Goal: Information Seeking & Learning: Understand process/instructions

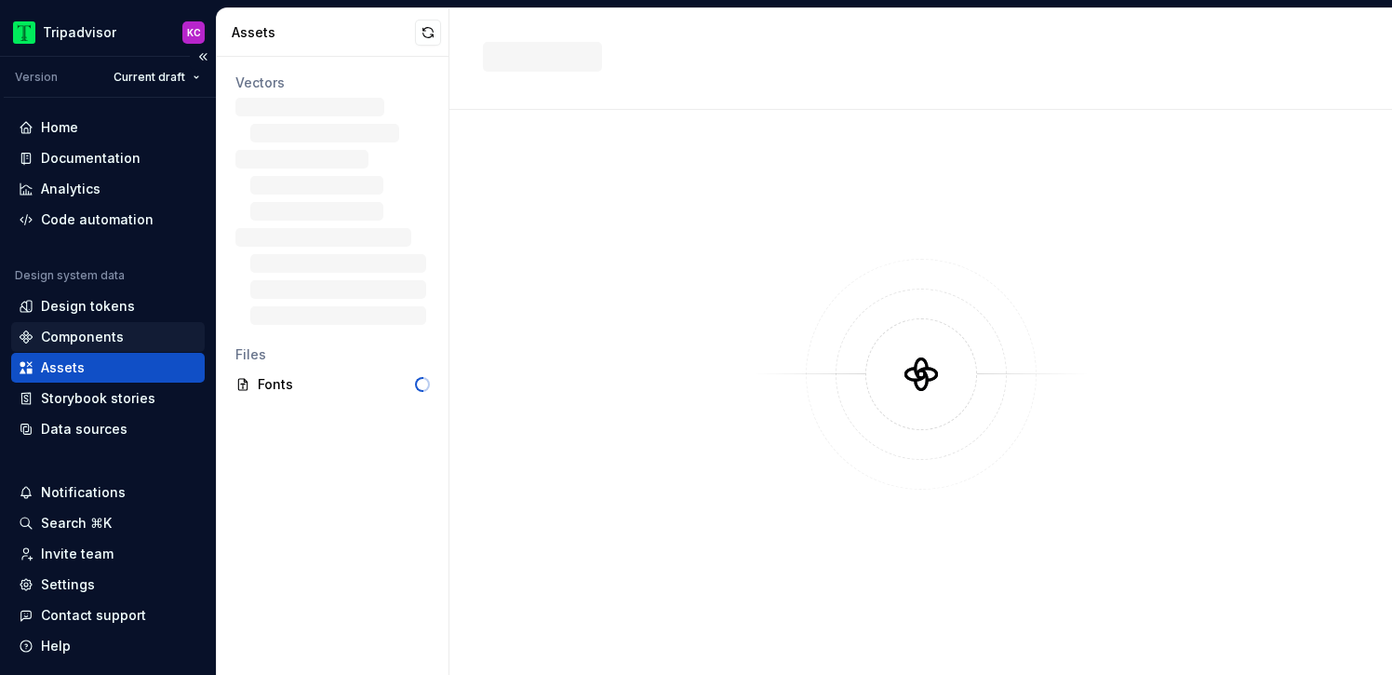
click at [136, 342] on div "Components" at bounding box center [108, 337] width 179 height 19
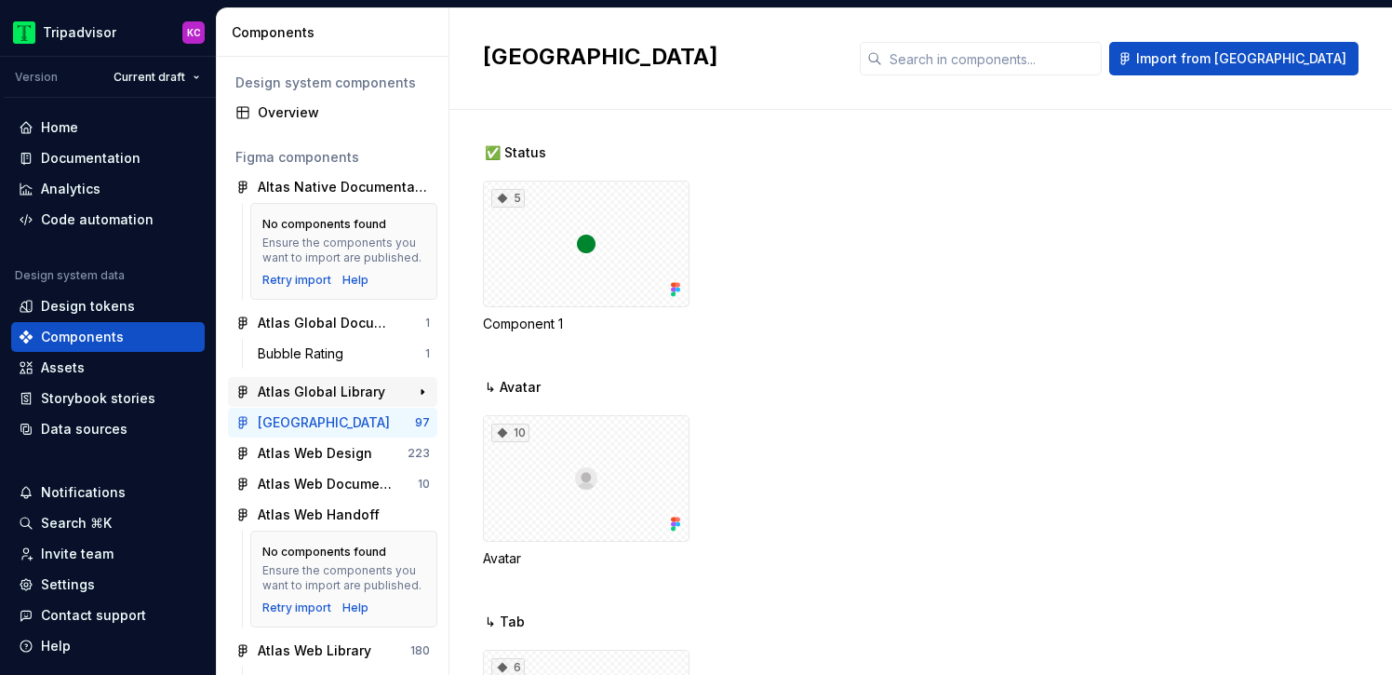
click at [309, 397] on div "Atlas Global Library" at bounding box center [322, 392] width 128 height 19
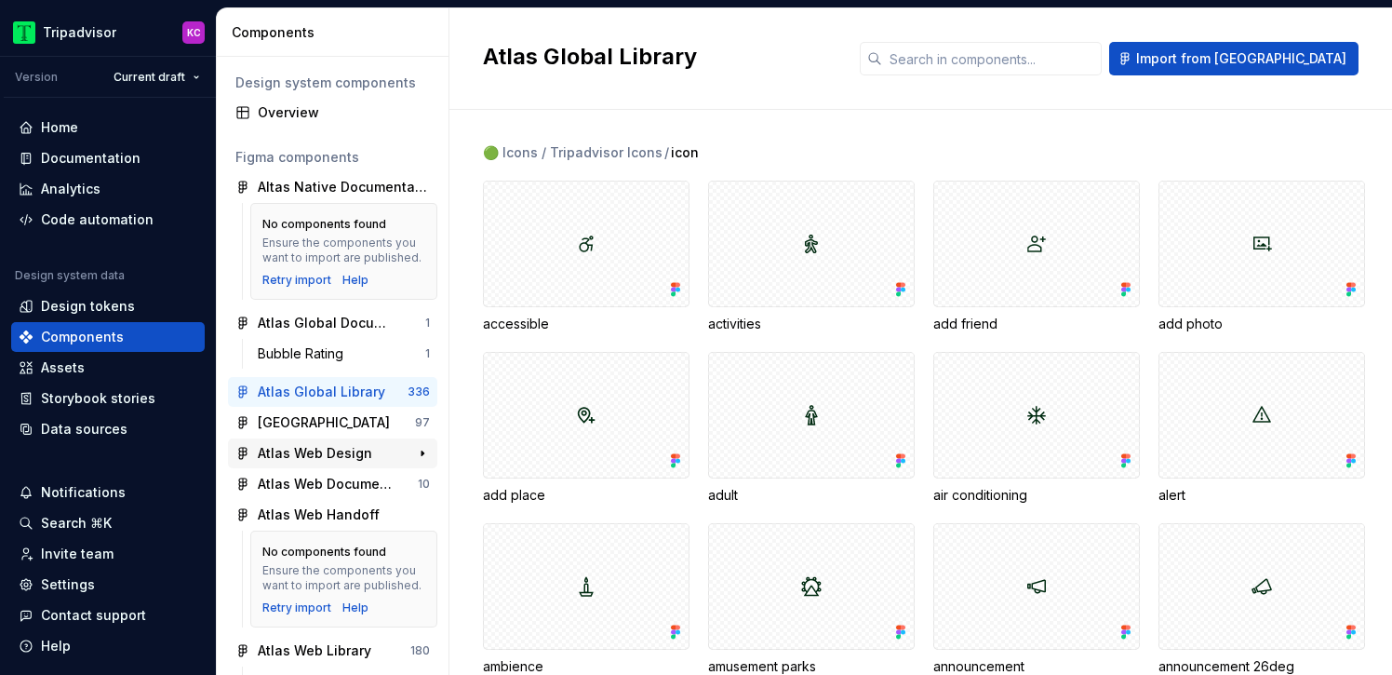
click at [315, 452] on div "Atlas Web Design" at bounding box center [315, 453] width 114 height 19
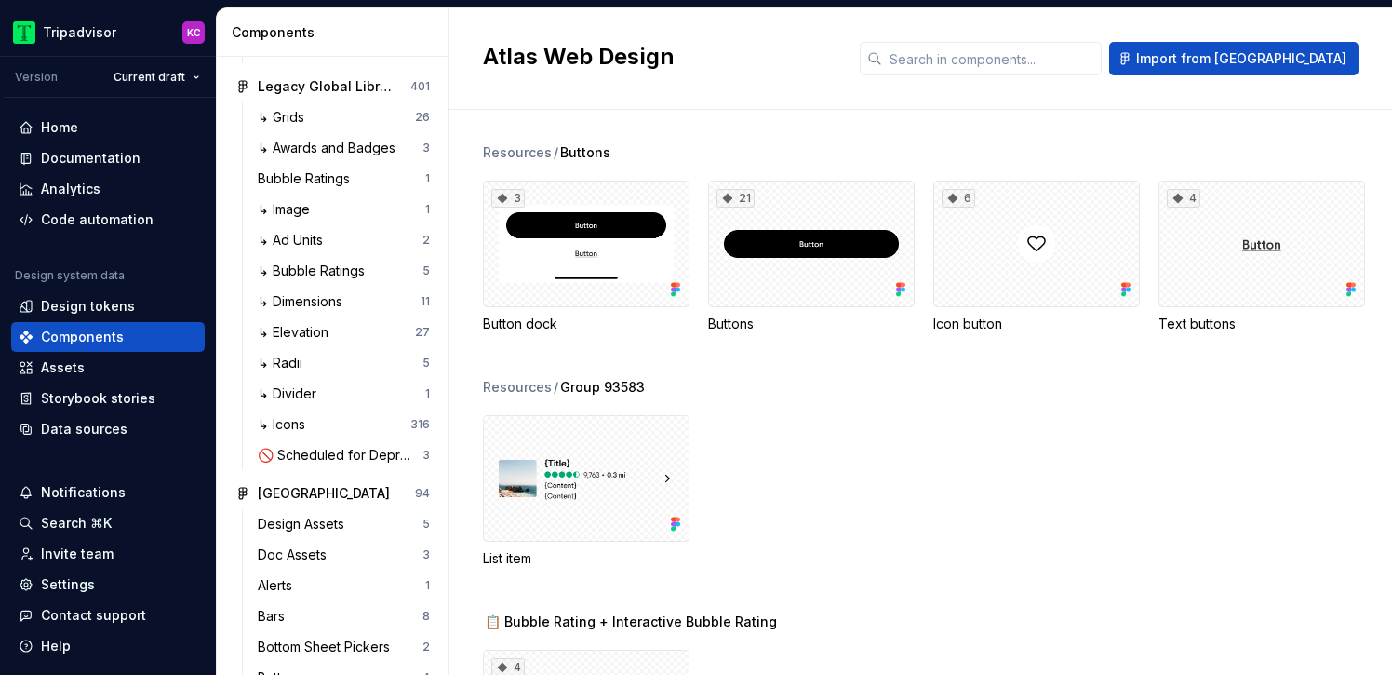
scroll to position [1784, 0]
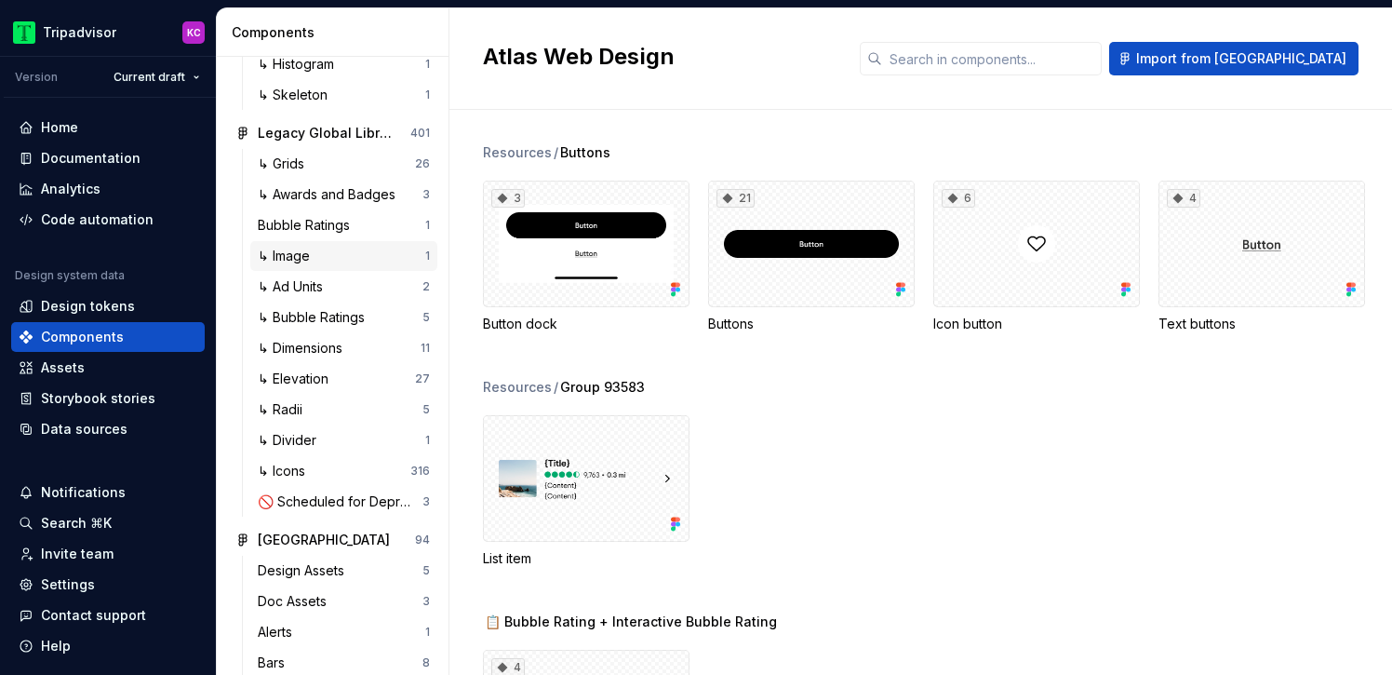
click at [288, 262] on div "↳ Image" at bounding box center [288, 256] width 60 height 19
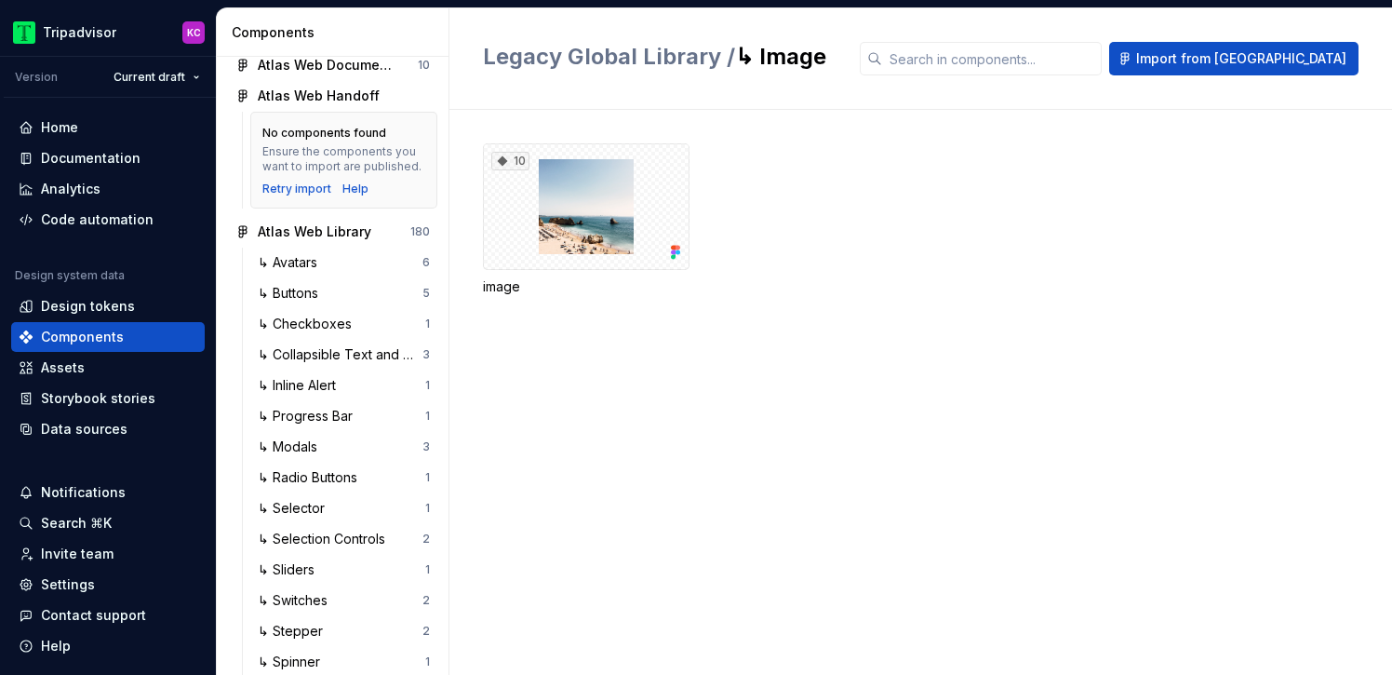
scroll to position [315, 0]
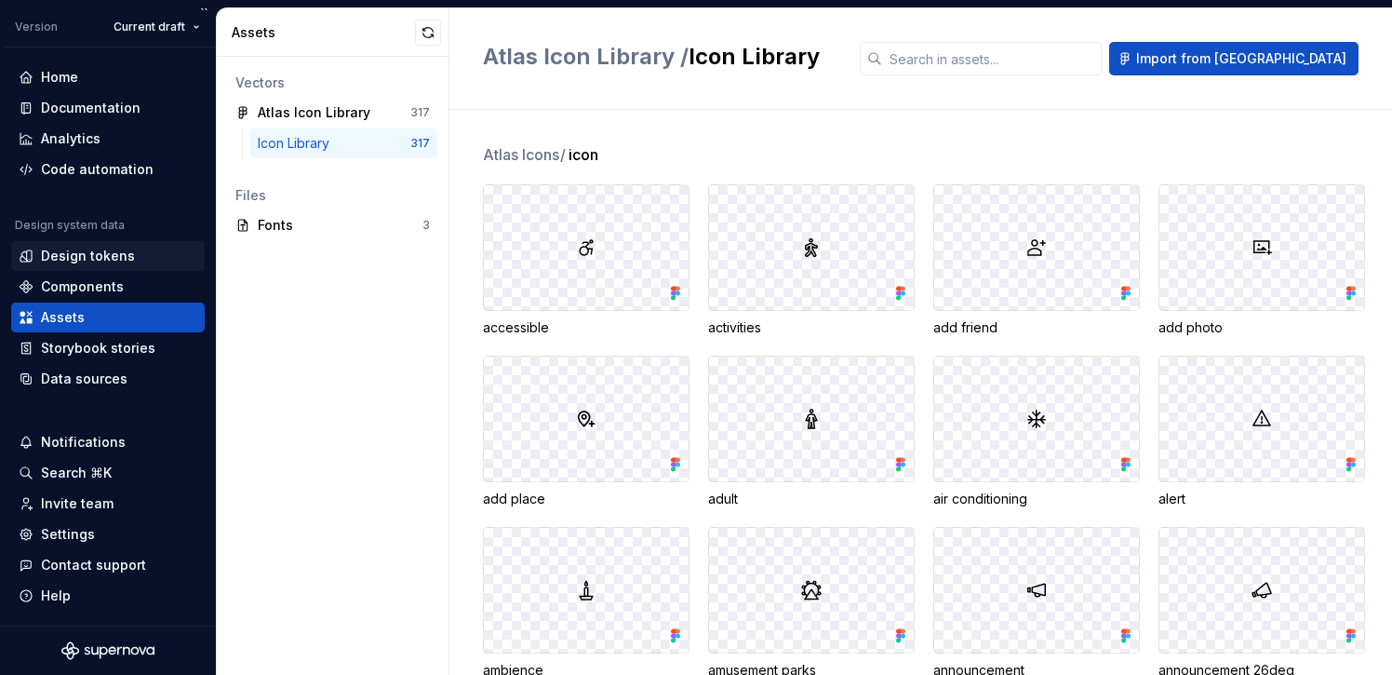
scroll to position [48, 0]
click at [100, 284] on div "Components" at bounding box center [82, 288] width 83 height 19
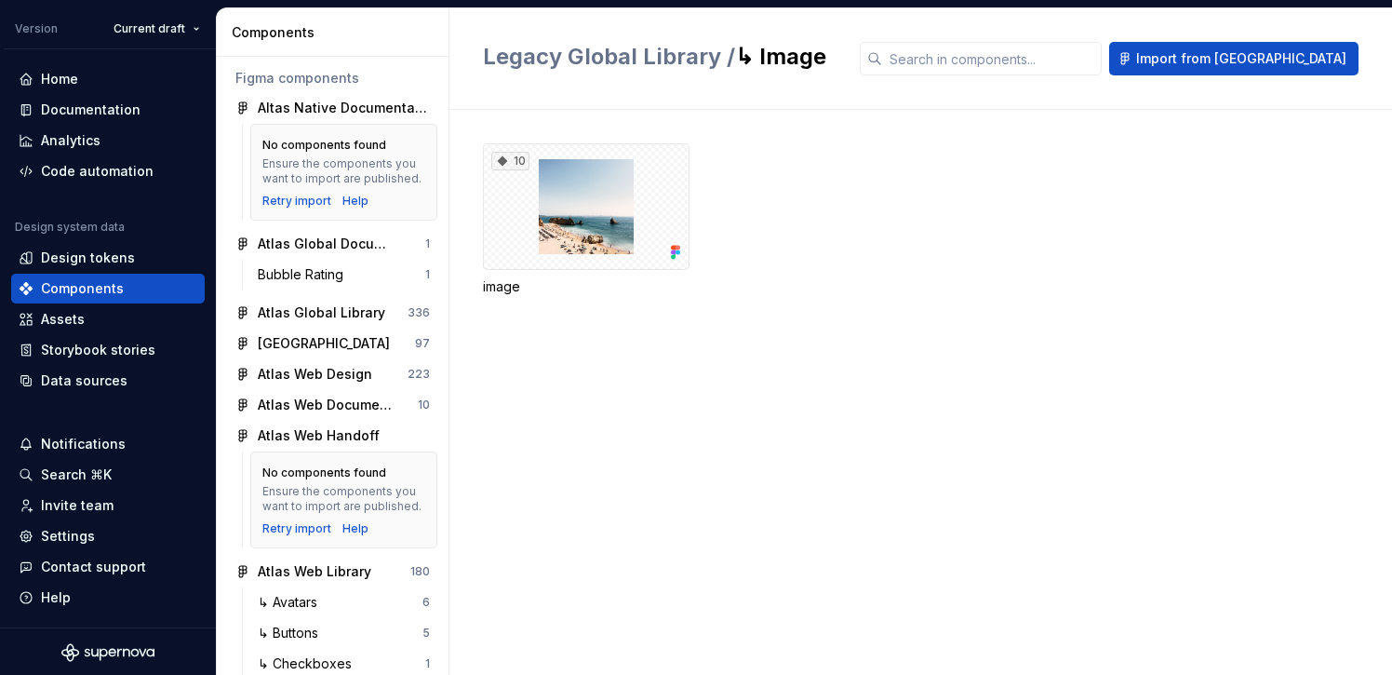
scroll to position [83, 0]
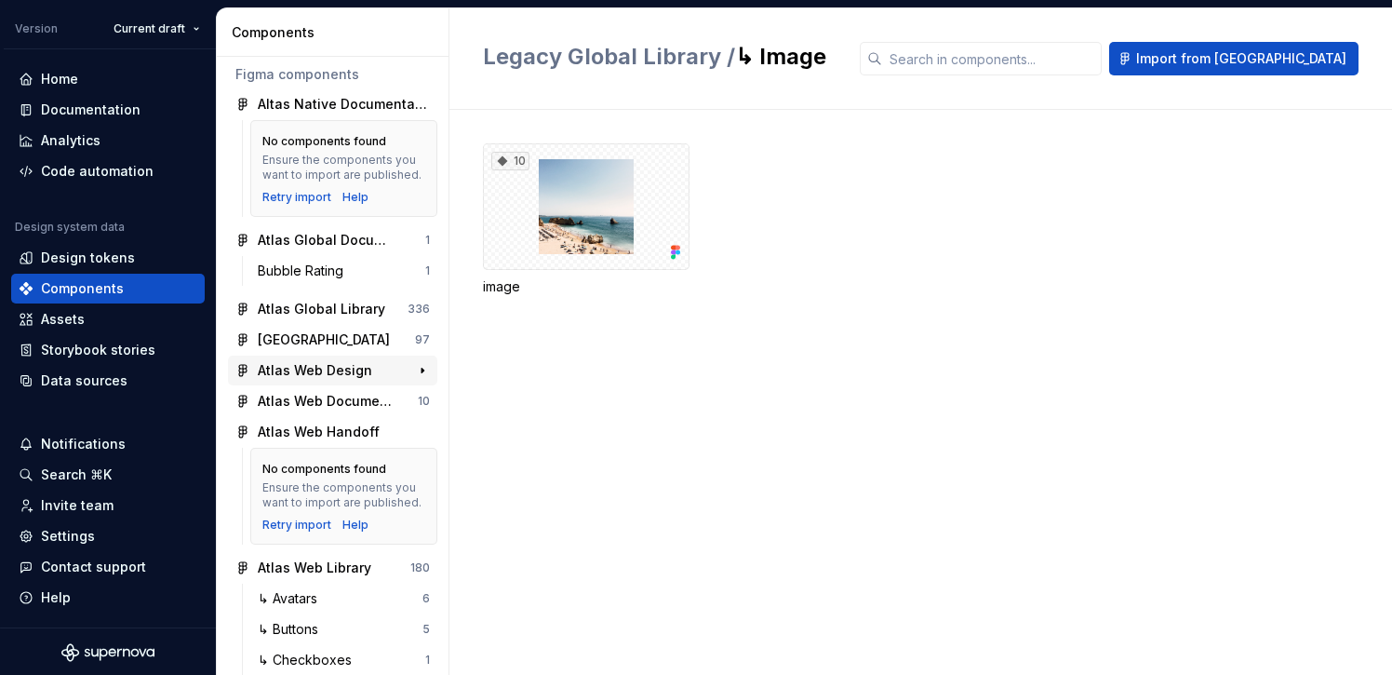
click at [377, 373] on div "Atlas Web Design" at bounding box center [327, 370] width 139 height 19
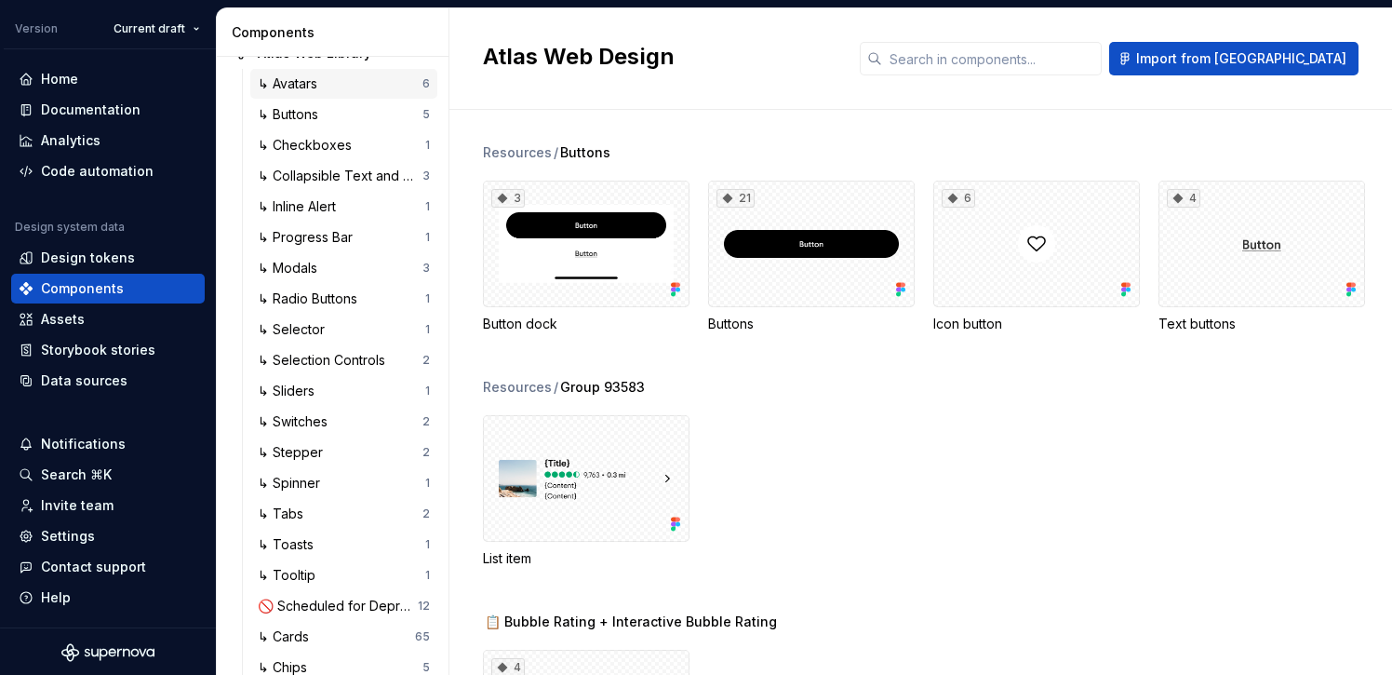
scroll to position [604, 0]
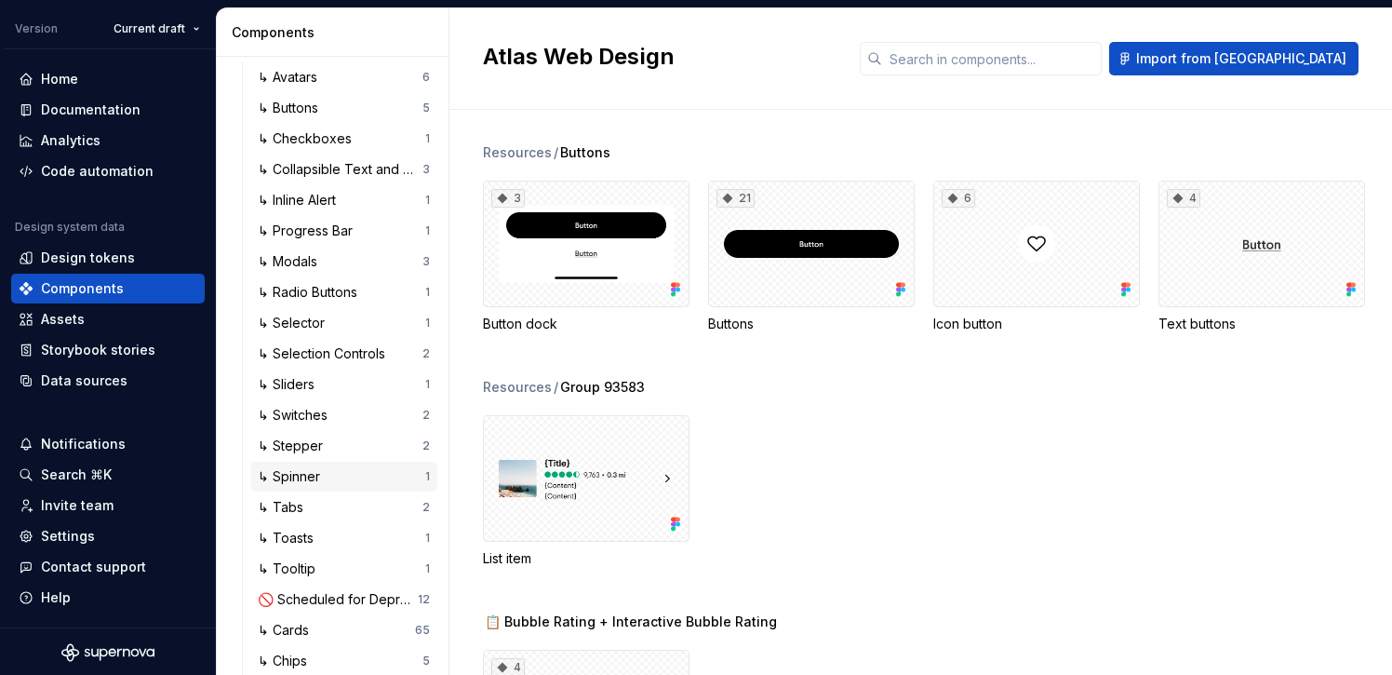
click at [348, 476] on div "↳ Spinner" at bounding box center [342, 476] width 168 height 19
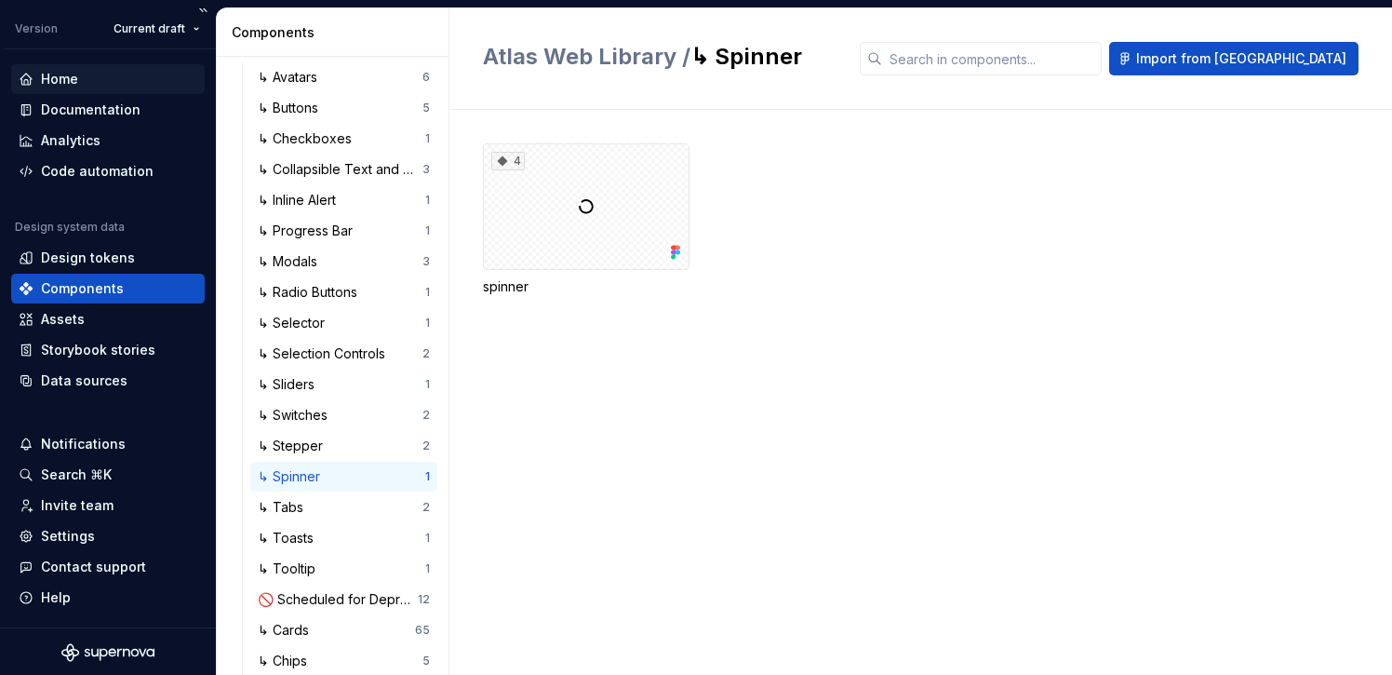
click at [74, 78] on div "Home" at bounding box center [59, 79] width 37 height 19
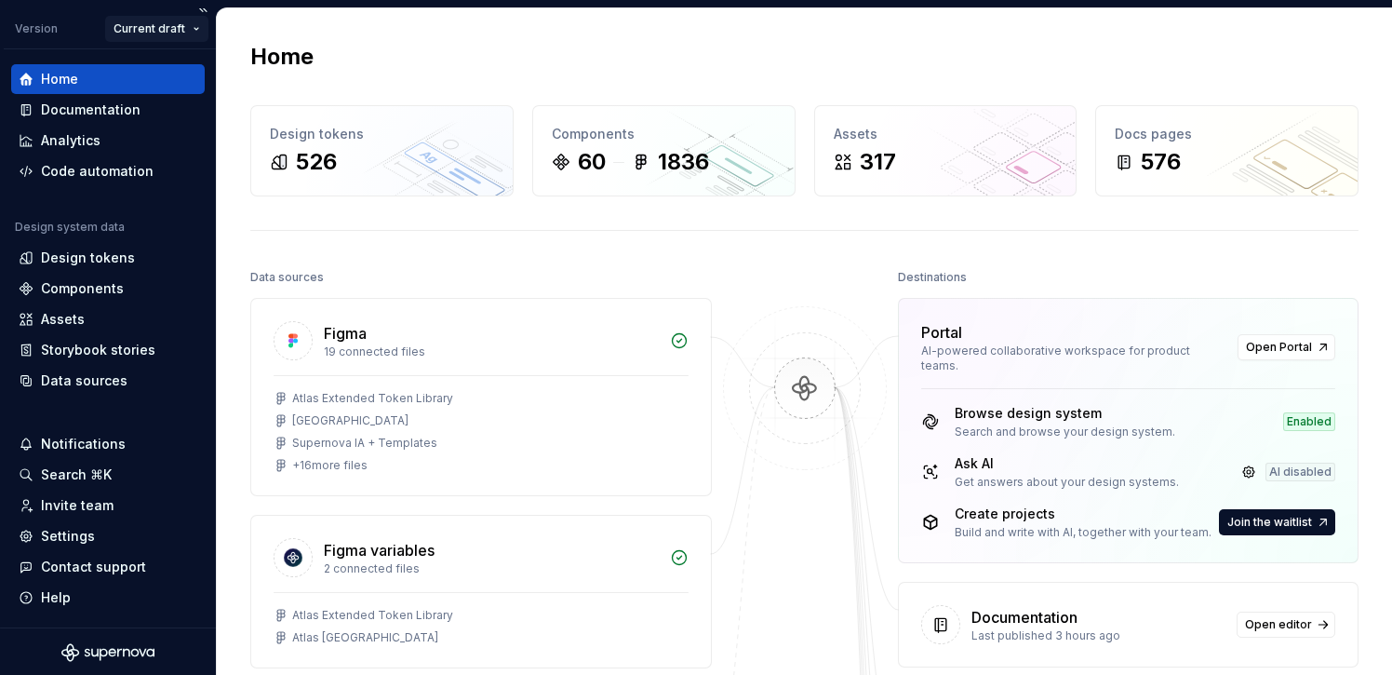
click at [156, 32] on html "Tripadvisor KC Version Current draft Home Documentation Analytics Code automati…" at bounding box center [696, 337] width 1392 height 675
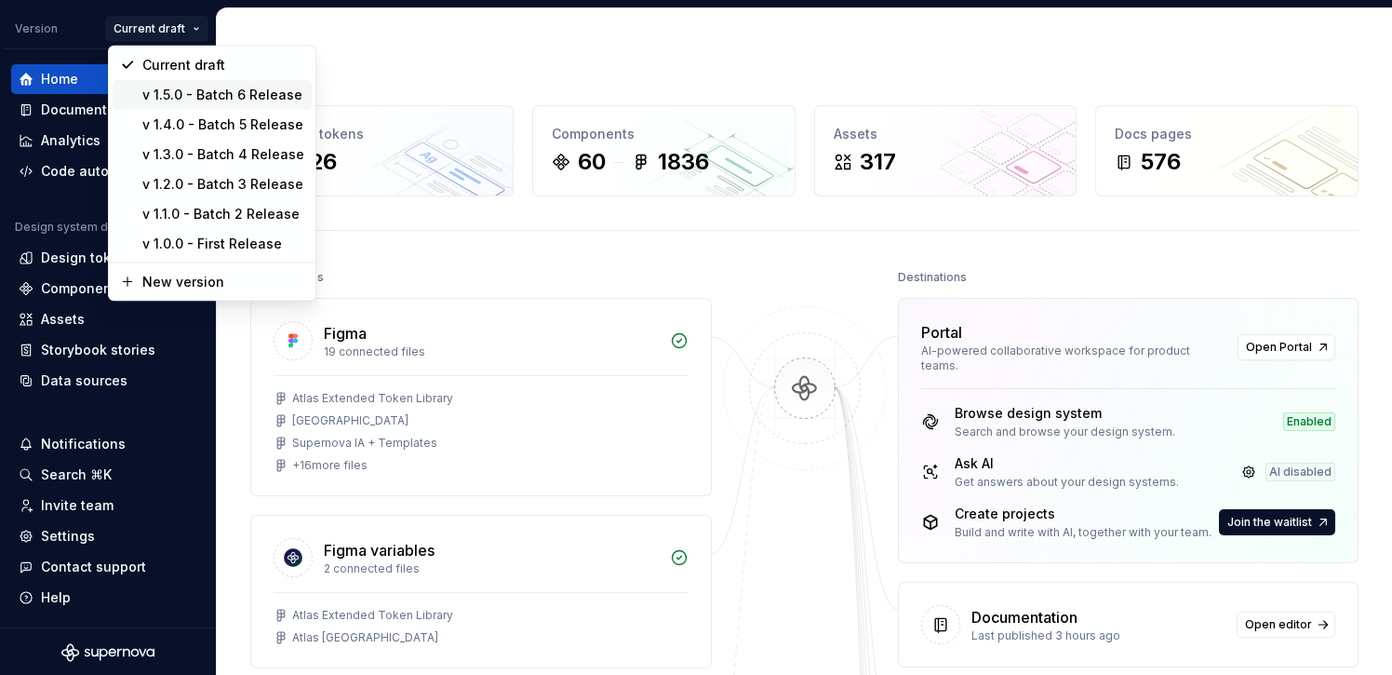
click at [170, 96] on div "v 1.5.0 - Batch 6 Release" at bounding box center [223, 95] width 162 height 19
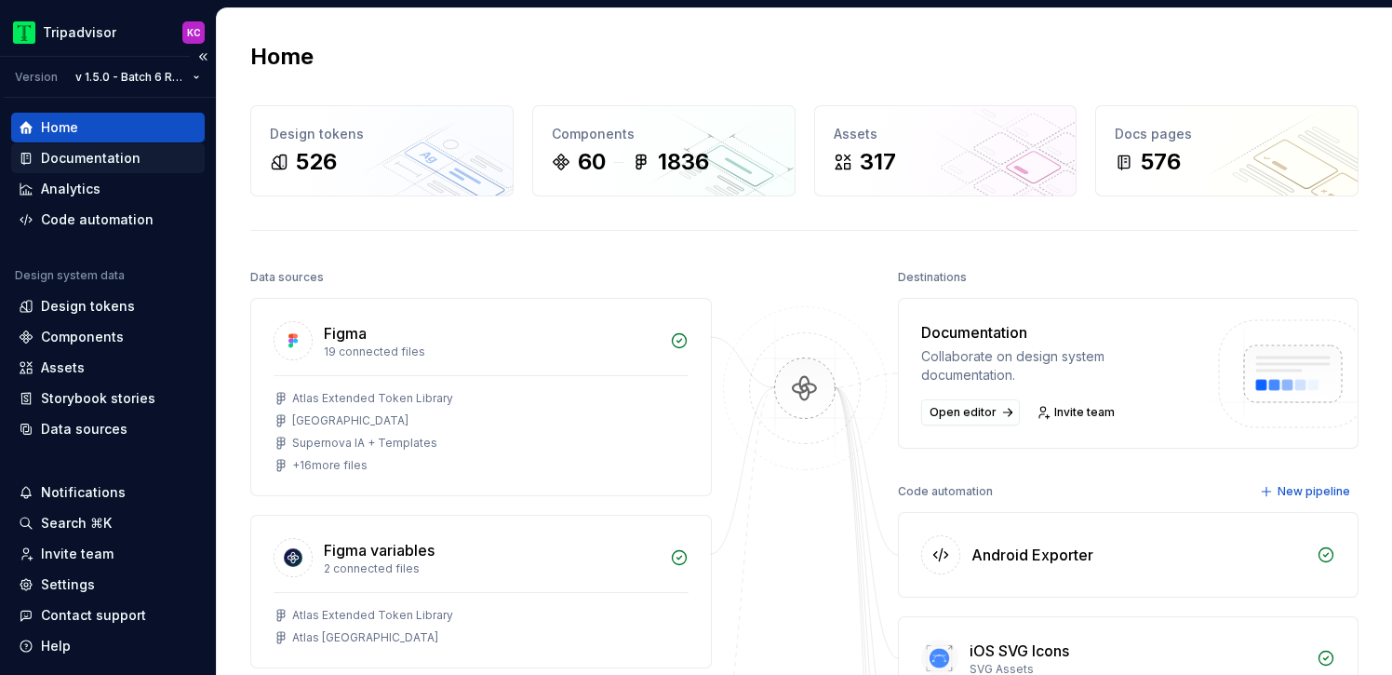
click at [85, 168] on div "Documentation" at bounding box center [108, 158] width 194 height 30
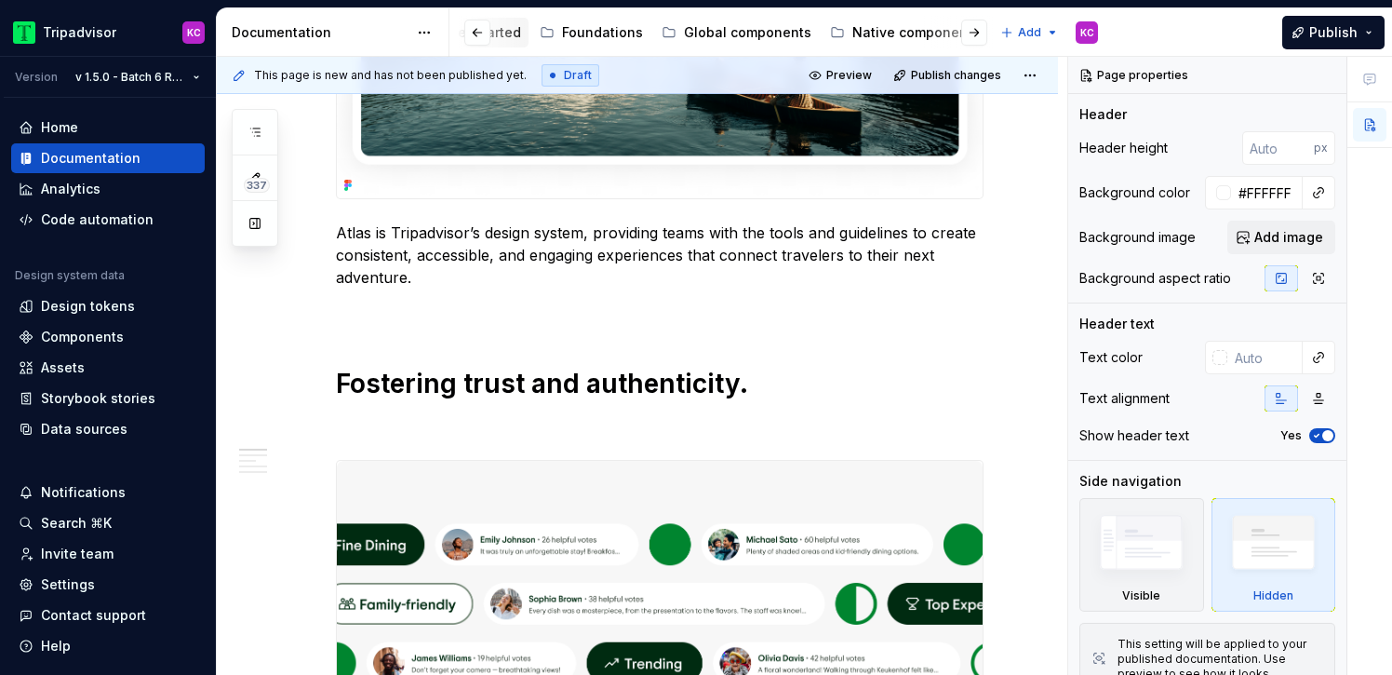
scroll to position [0, 270]
click at [682, 27] on div "Global components" at bounding box center [715, 32] width 128 height 19
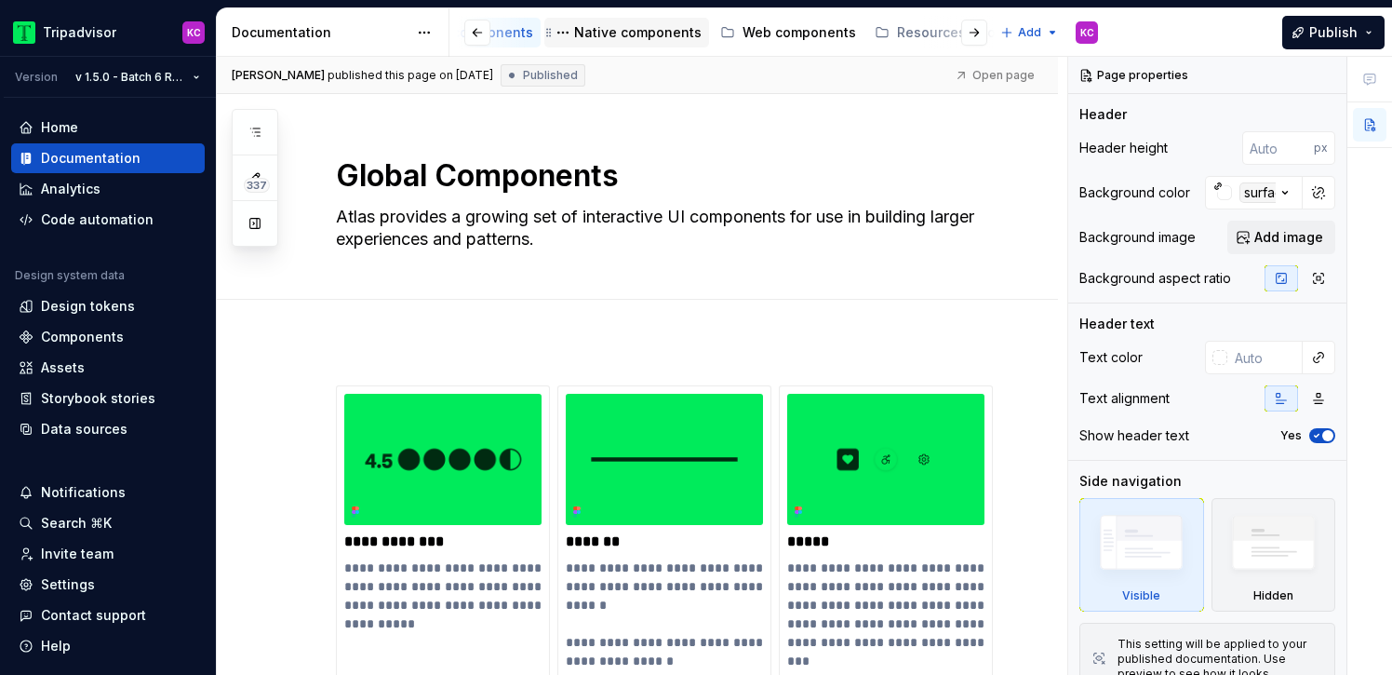
scroll to position [0, 530]
click at [751, 33] on div "Web components" at bounding box center [785, 32] width 114 height 19
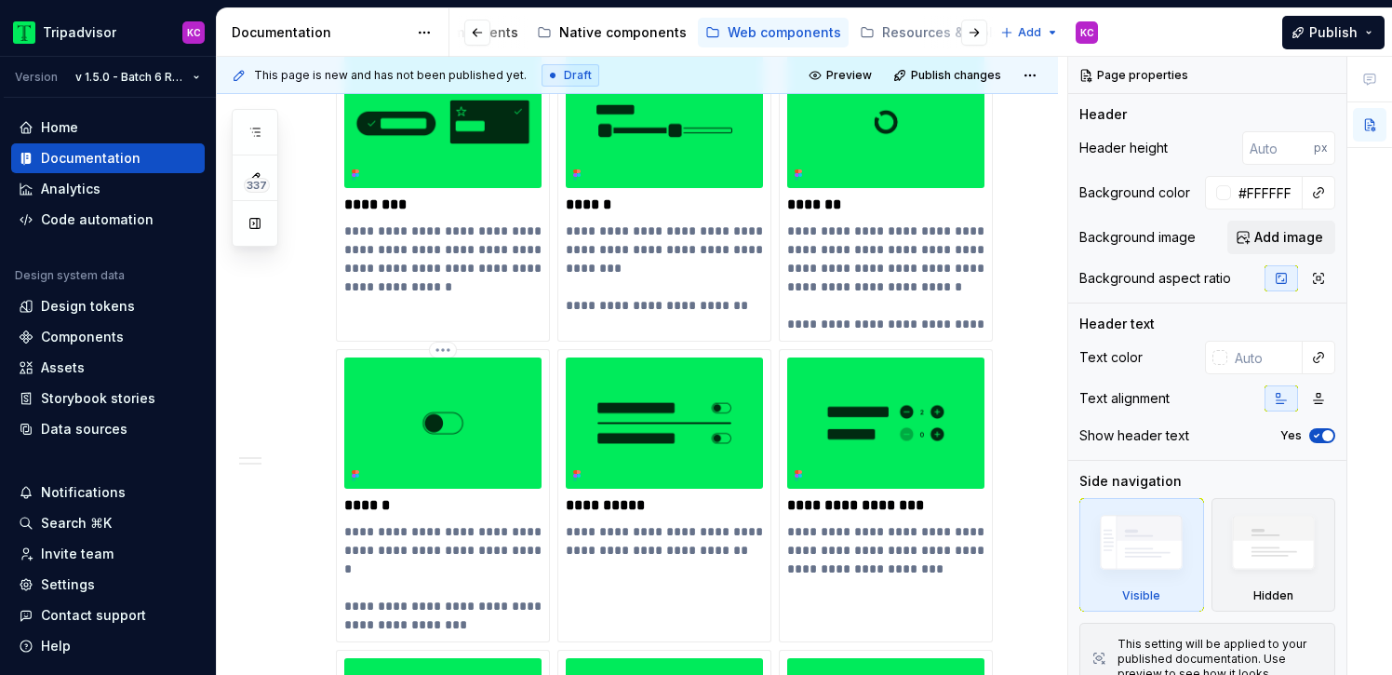
scroll to position [1696, 0]
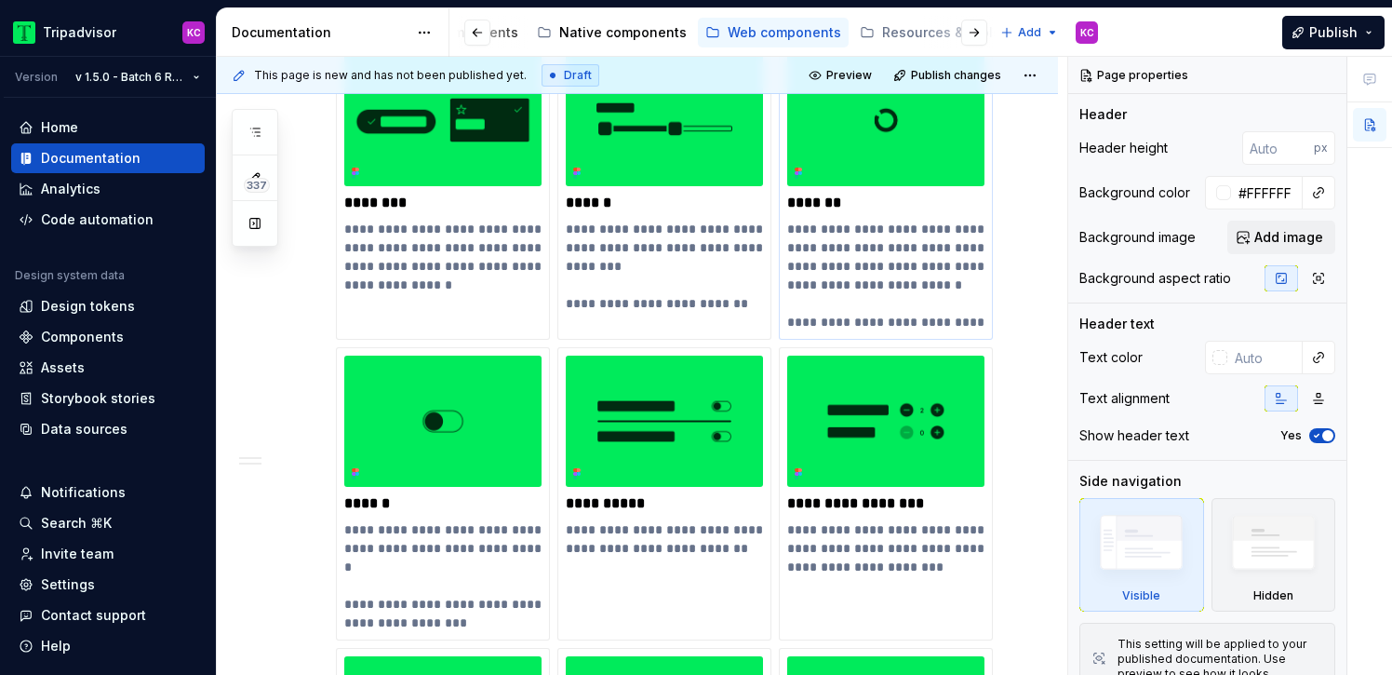
click at [892, 224] on p "**********" at bounding box center [885, 276] width 197 height 112
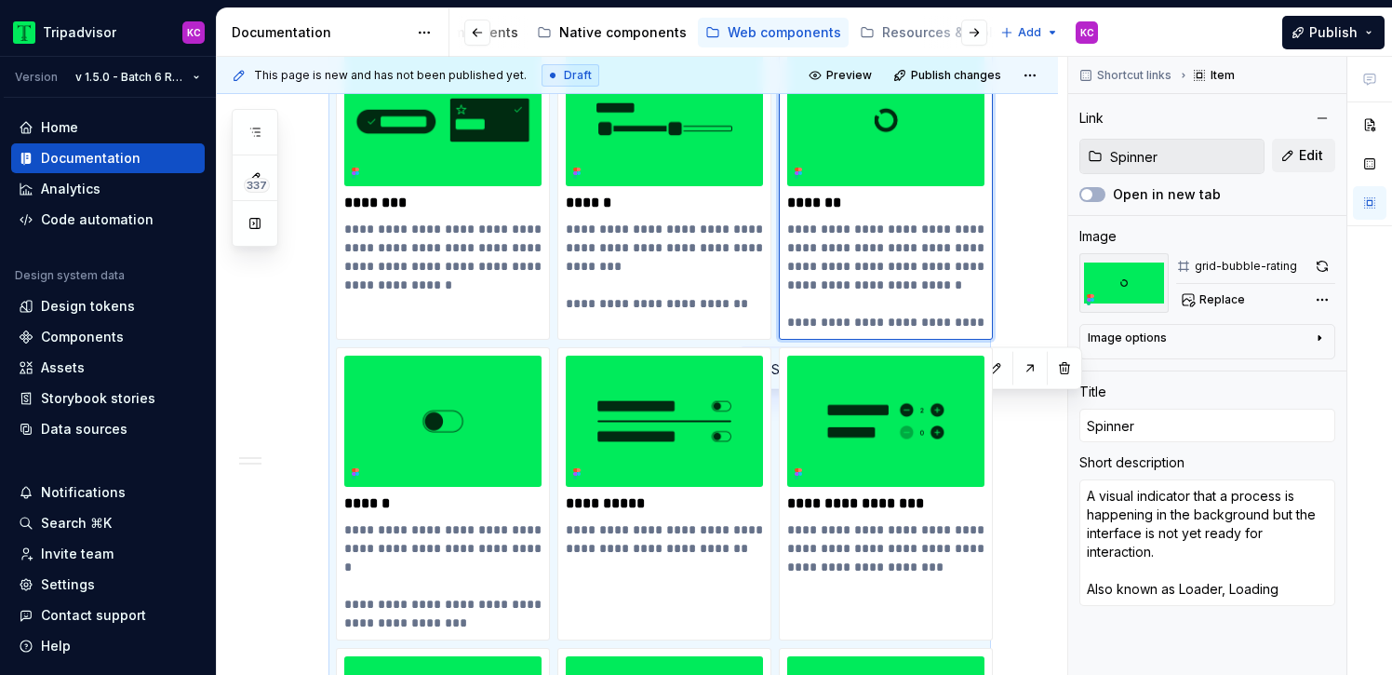
click at [892, 178] on img at bounding box center [885, 119] width 197 height 131
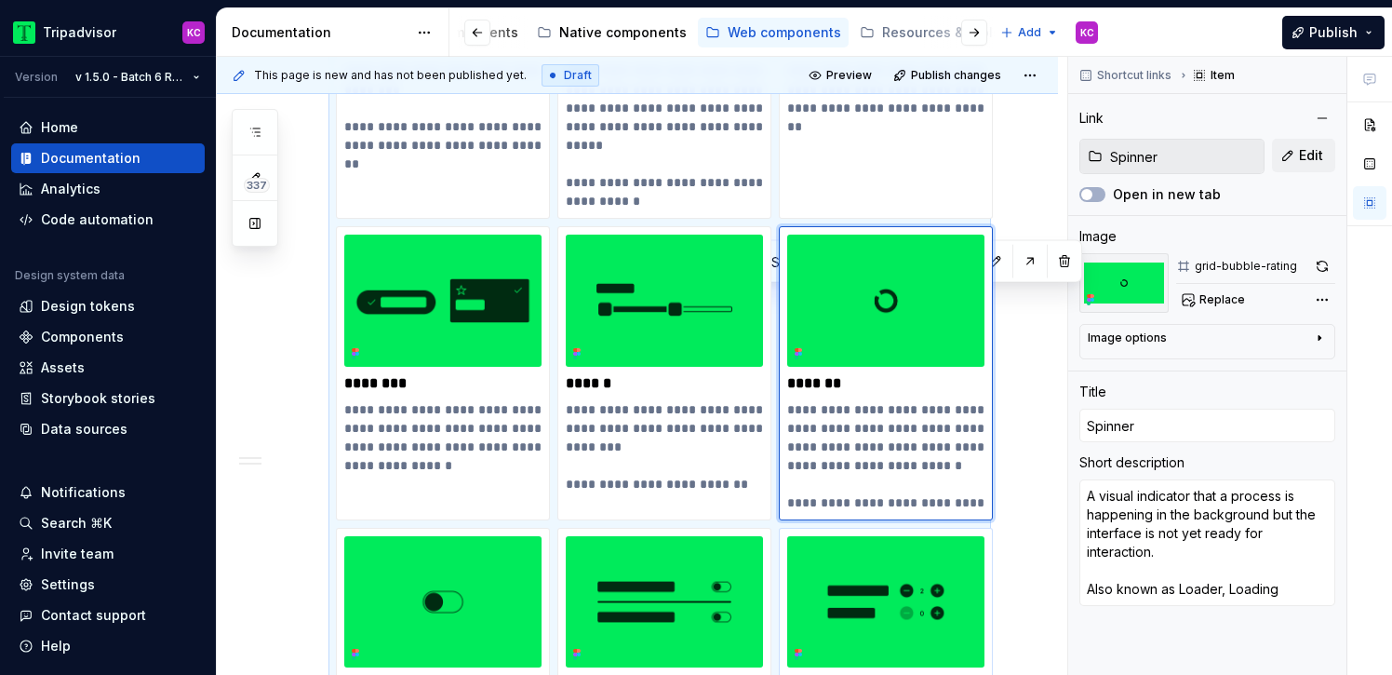
scroll to position [1547, 0]
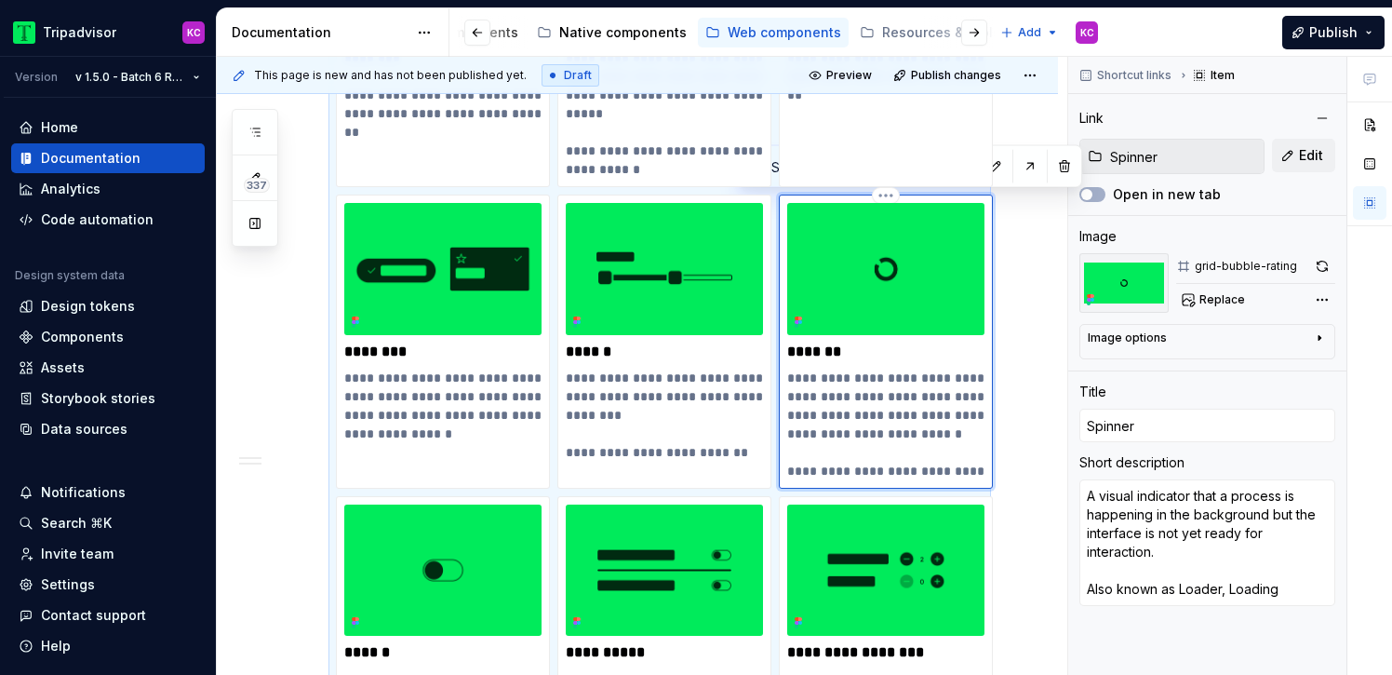
click at [832, 346] on p "*******" at bounding box center [885, 351] width 197 height 19
click at [887, 193] on html "Tripadvisor KC Version v 1.5.0 - Batch 6 Release Home Documentation Analytics C…" at bounding box center [696, 337] width 1392 height 675
click at [821, 368] on html "Tripadvisor KC Version v 1.5.0 - Batch 6 Release Home Documentation Analytics C…" at bounding box center [696, 337] width 1392 height 675
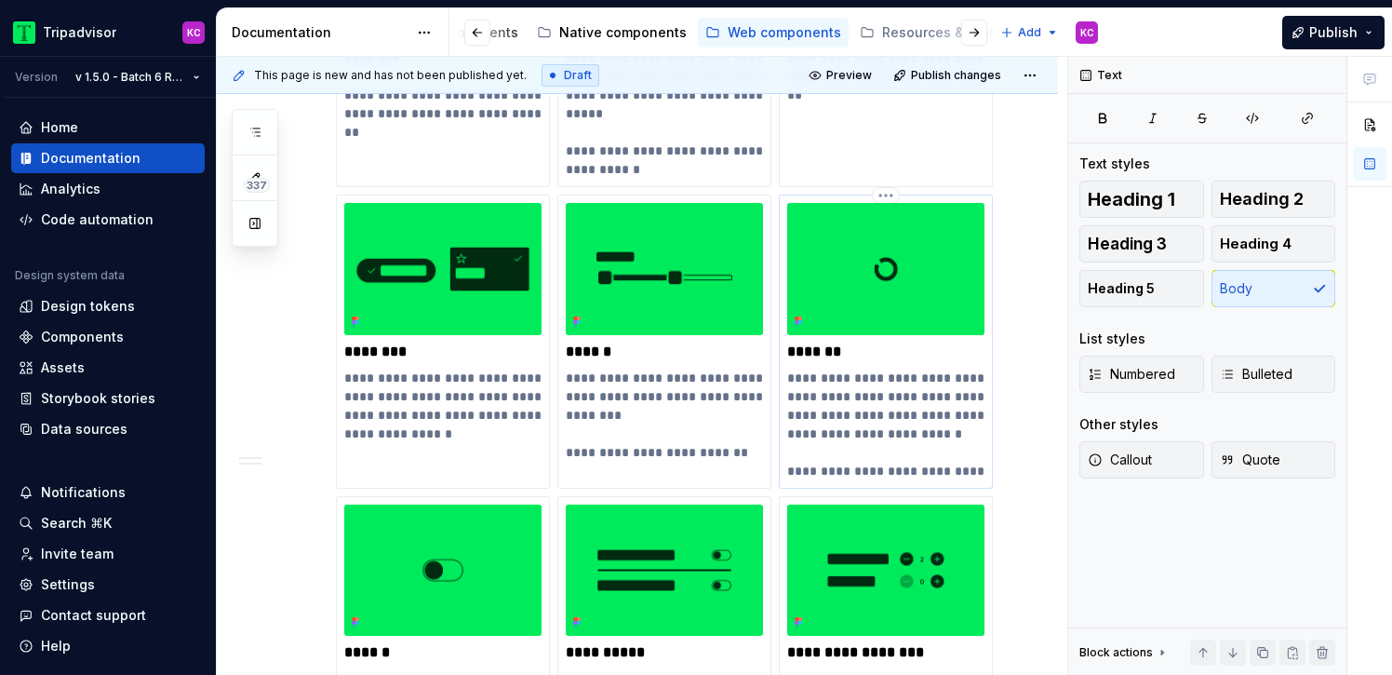
click at [825, 457] on p "**********" at bounding box center [885, 425] width 197 height 112
type textarea "*"
click at [825, 457] on p "**********" at bounding box center [885, 425] width 197 height 112
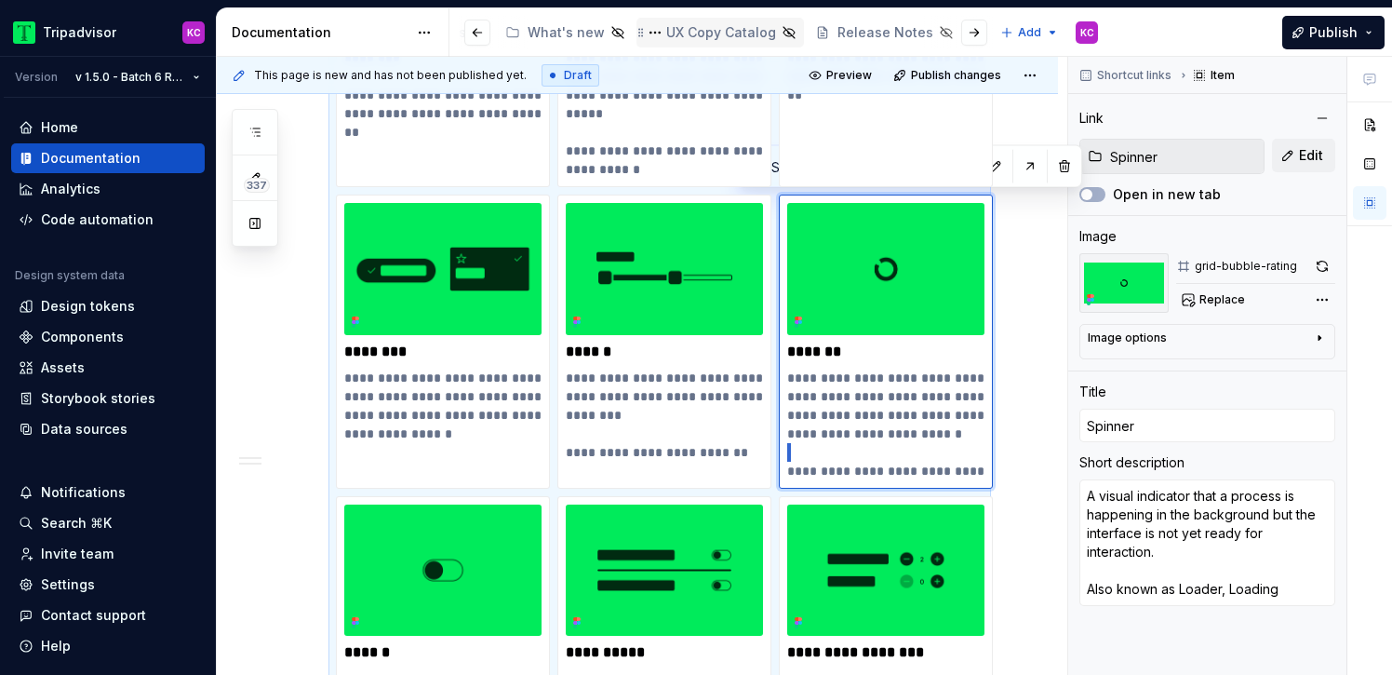
scroll to position [0, 1131]
